Goal: Task Accomplishment & Management: Manage account settings

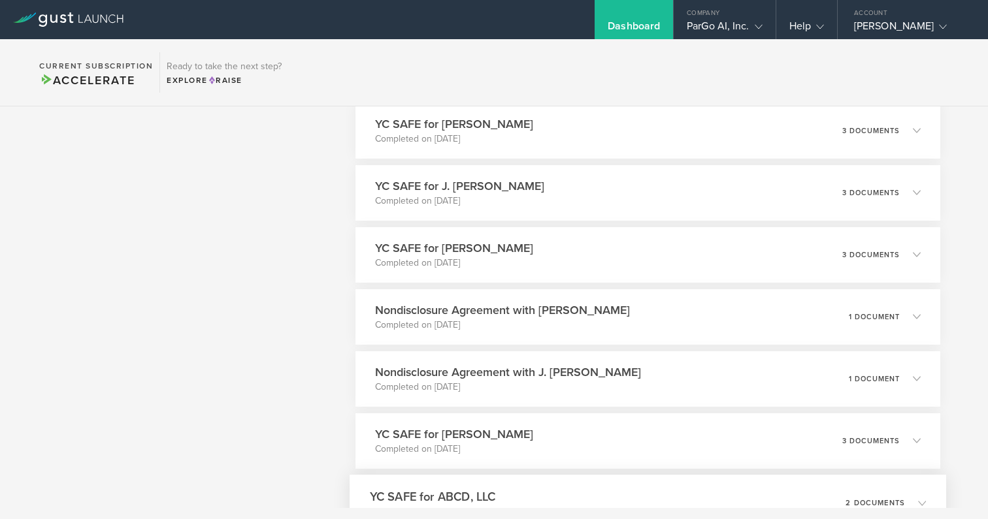
scroll to position [1833, 0]
click at [924, 317] on icon at bounding box center [922, 316] width 8 height 8
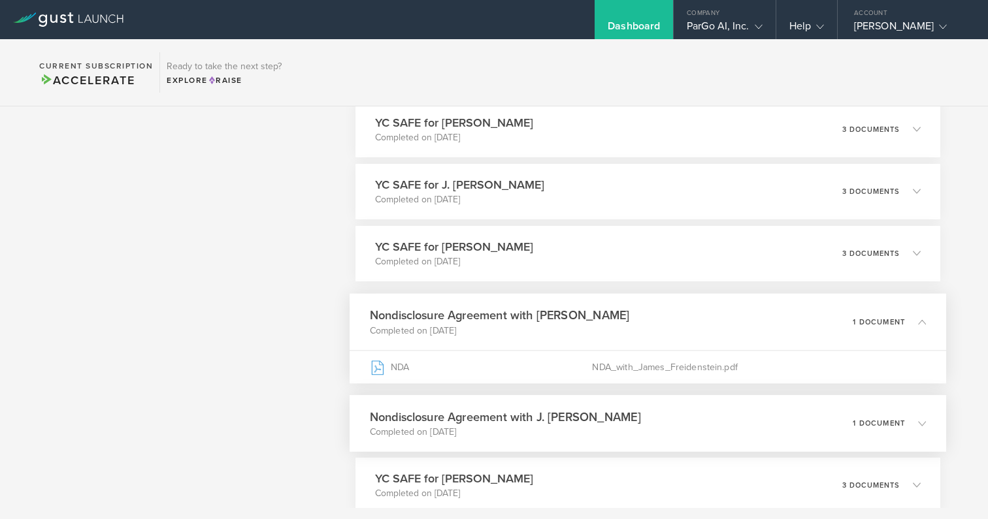
click at [923, 427] on icon at bounding box center [916, 423] width 22 height 12
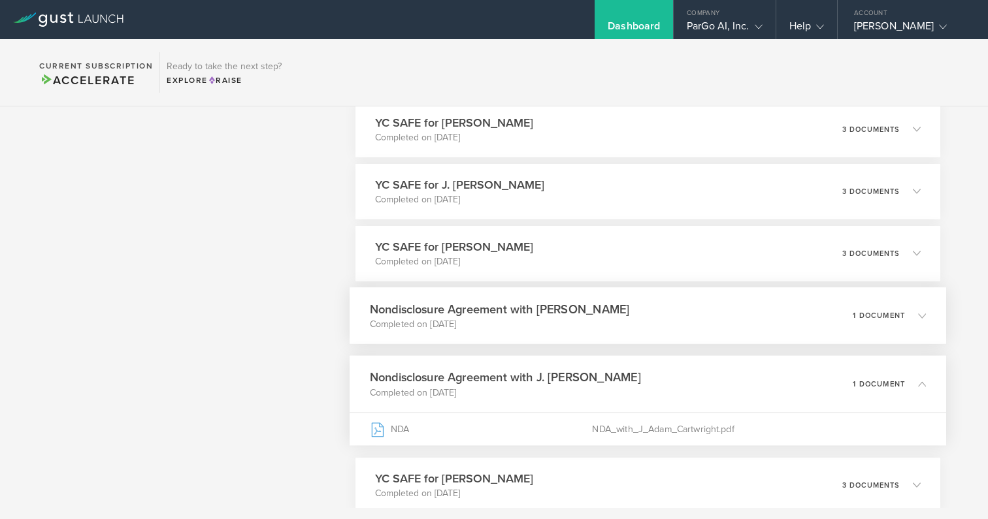
click at [619, 308] on h3 "Nondisclosure Agreement with [PERSON_NAME]" at bounding box center [499, 309] width 260 height 18
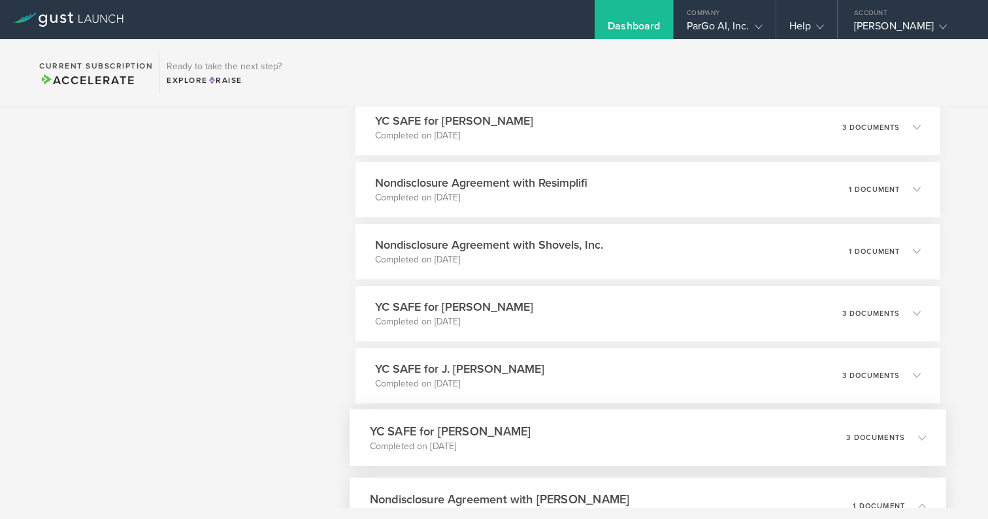
scroll to position [1628, 0]
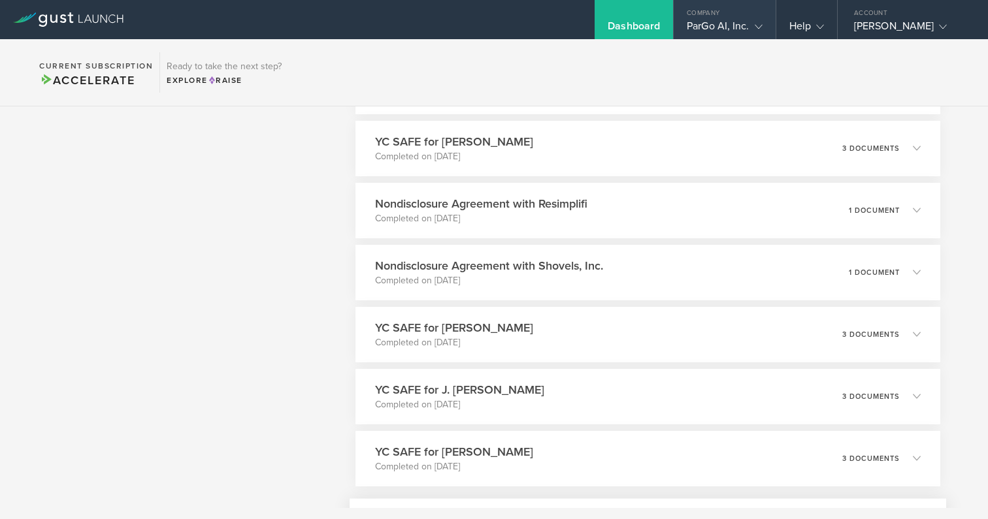
click at [744, 15] on div "Company" at bounding box center [723, 10] width 101 height 20
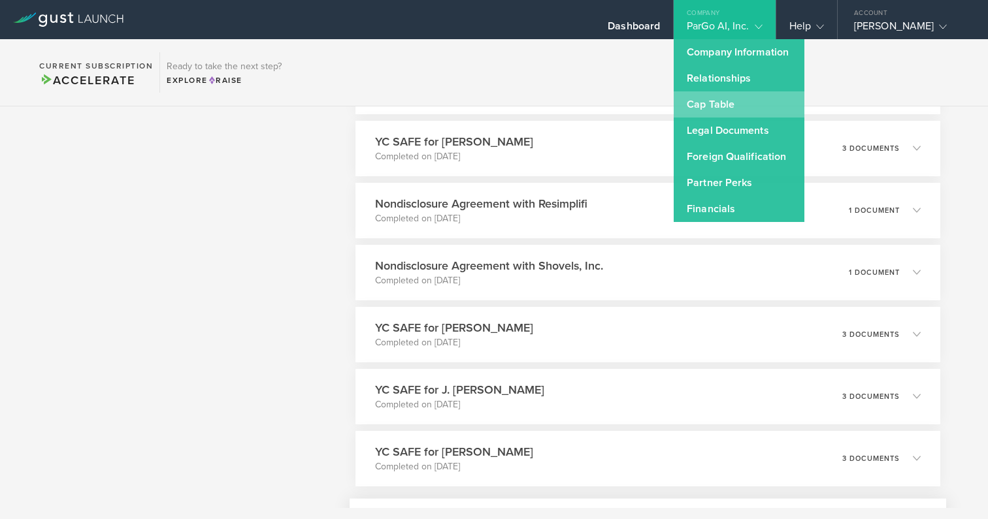
click at [737, 105] on link "Cap Table" at bounding box center [738, 104] width 131 height 26
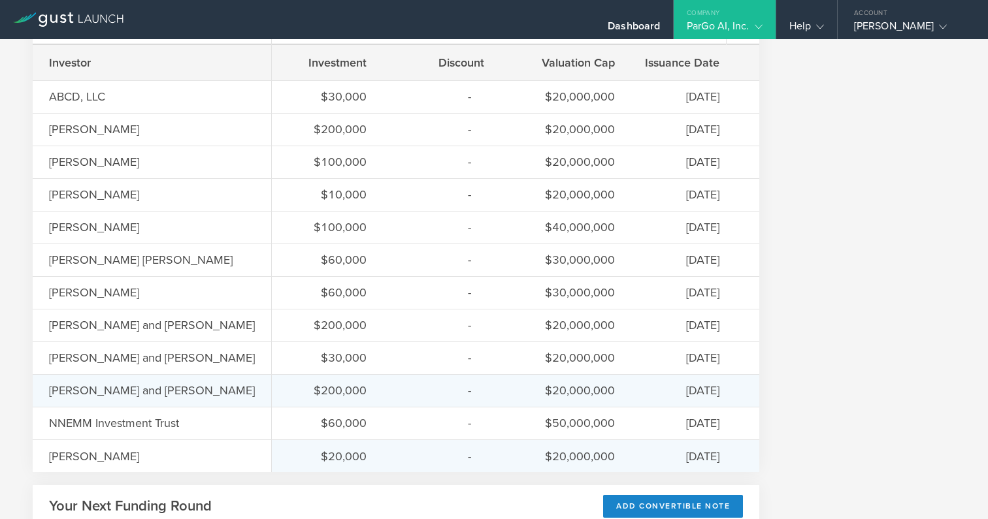
scroll to position [664, 0]
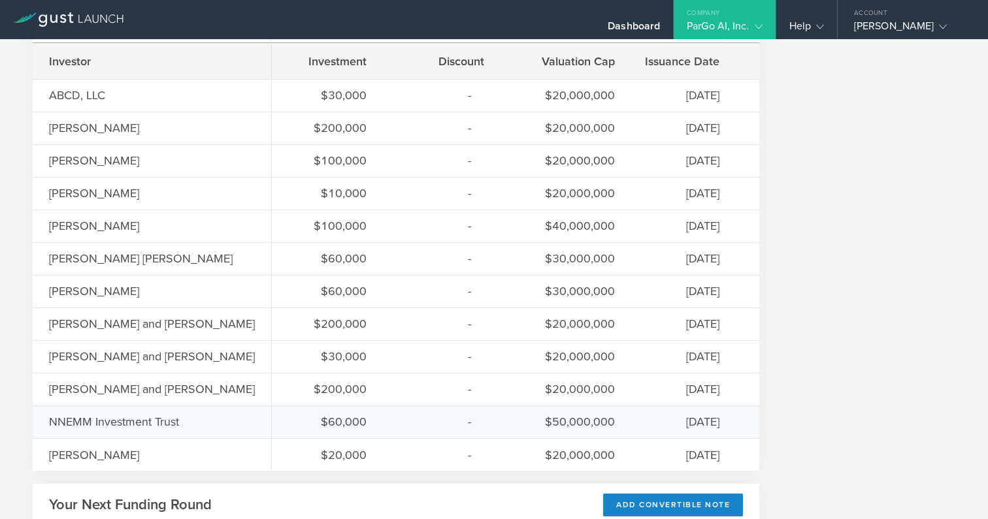
drag, startPoint x: 304, startPoint y: 425, endPoint x: 314, endPoint y: 422, distance: 10.9
click at [304, 425] on div "$60,000" at bounding box center [327, 421] width 78 height 17
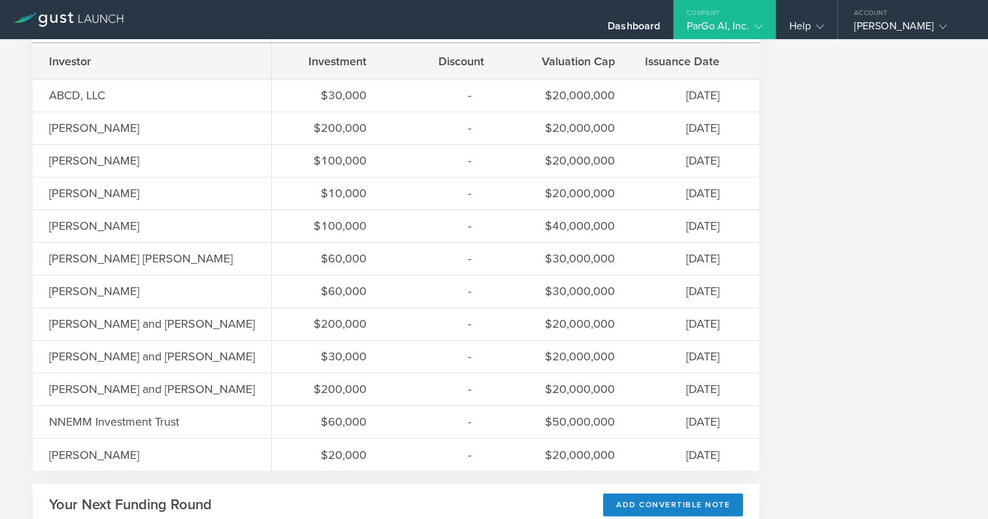
click at [715, 61] on div "Issuance Date" at bounding box center [683, 61] width 72 height 17
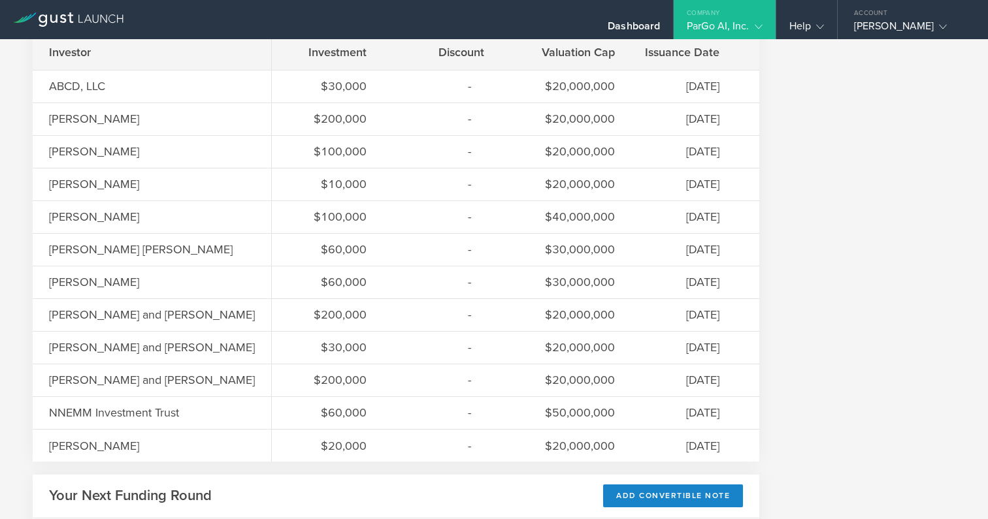
scroll to position [670, 0]
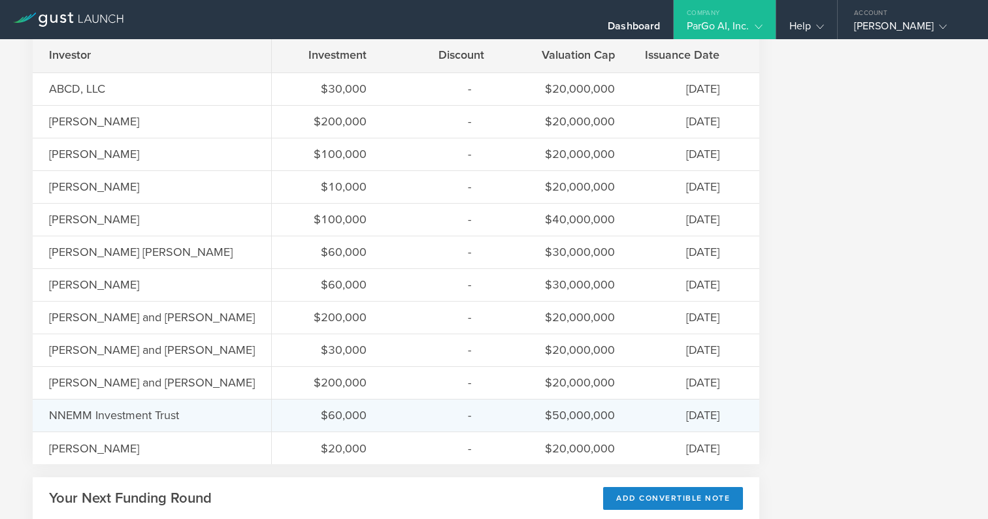
click at [581, 415] on div "$50,000,000" at bounding box center [566, 415] width 98 height 17
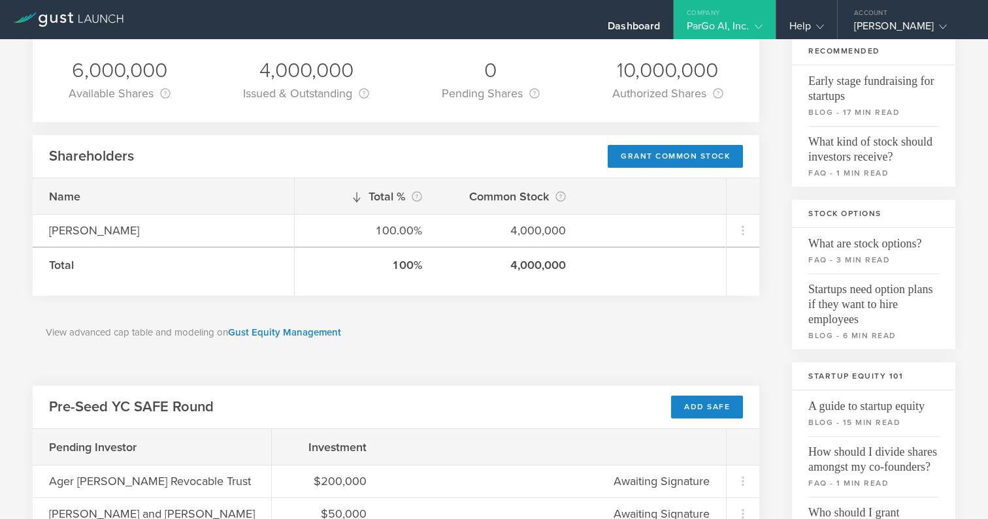
scroll to position [0, 0]
